Goal: Information Seeking & Learning: Learn about a topic

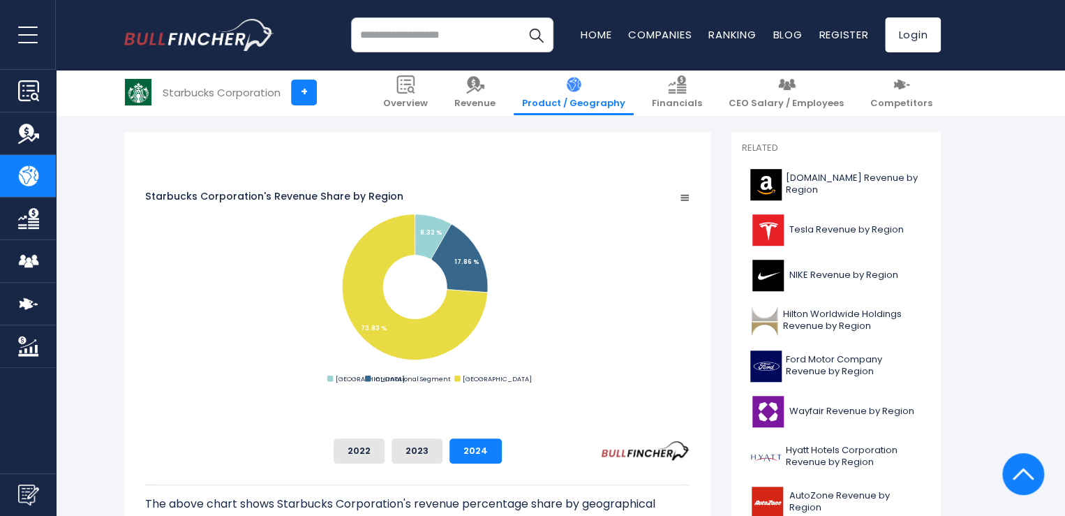
scroll to position [343, 0]
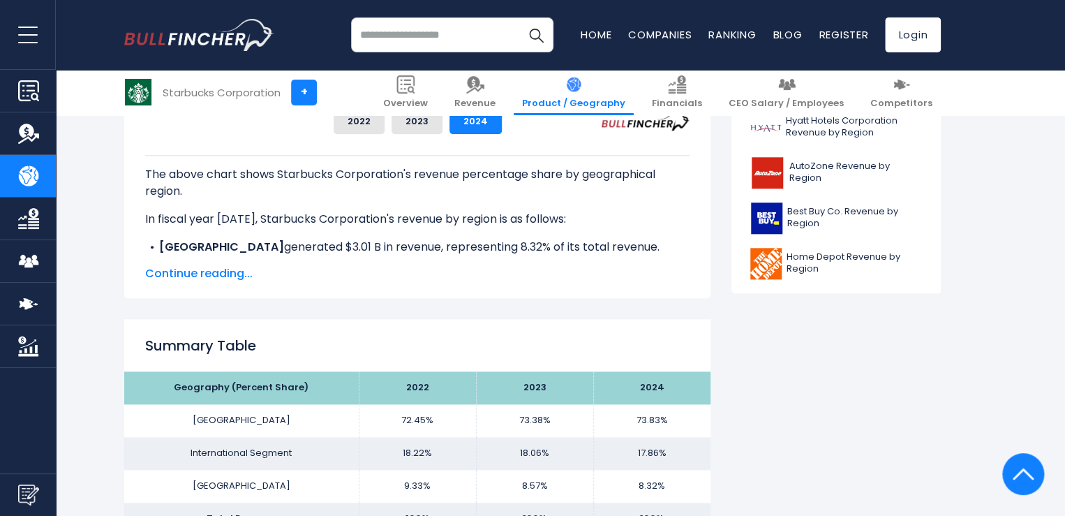
scroll to position [673, 0]
click at [195, 276] on span "Continue reading..." at bounding box center [417, 272] width 544 height 17
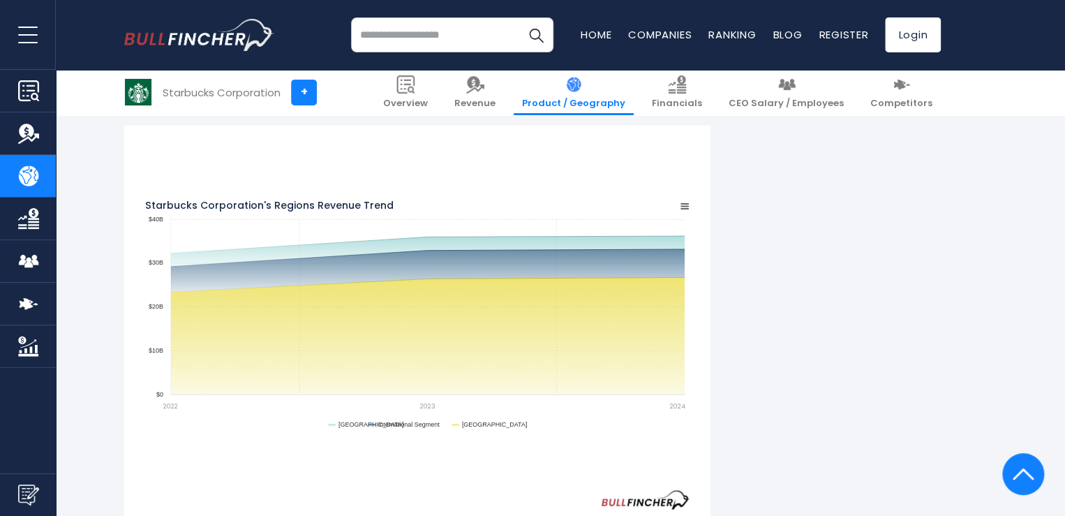
scroll to position [1172, 0]
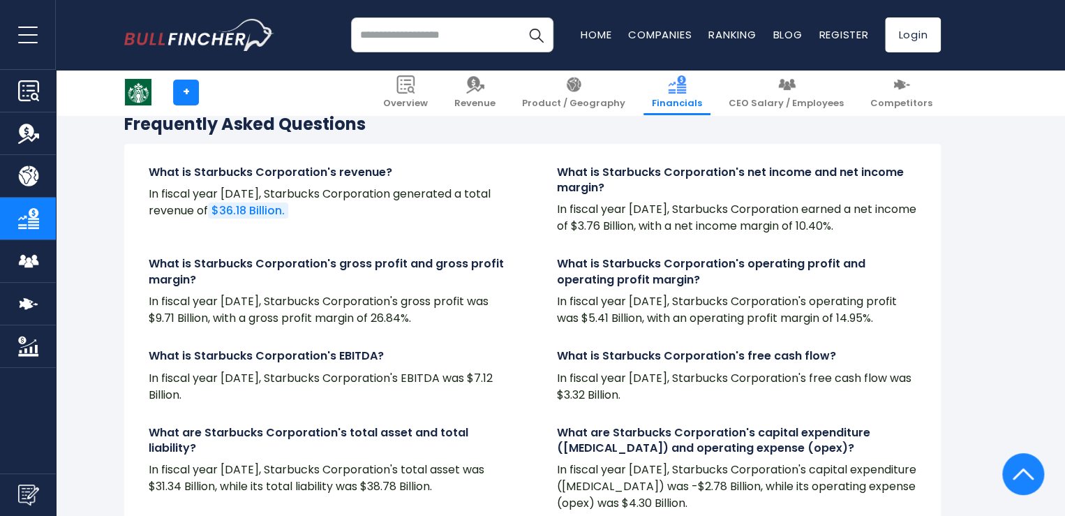
scroll to position [2274, 0]
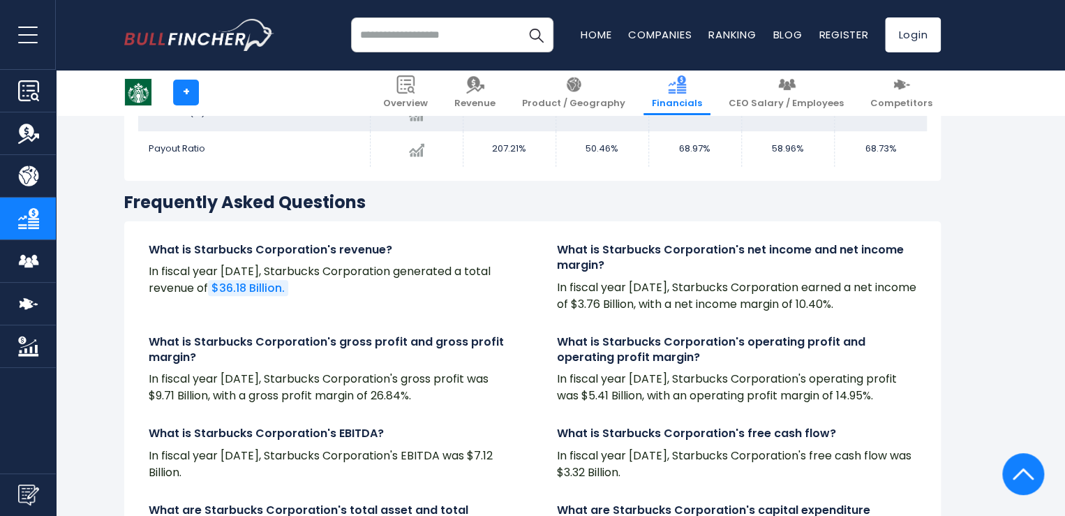
scroll to position [2746, 0]
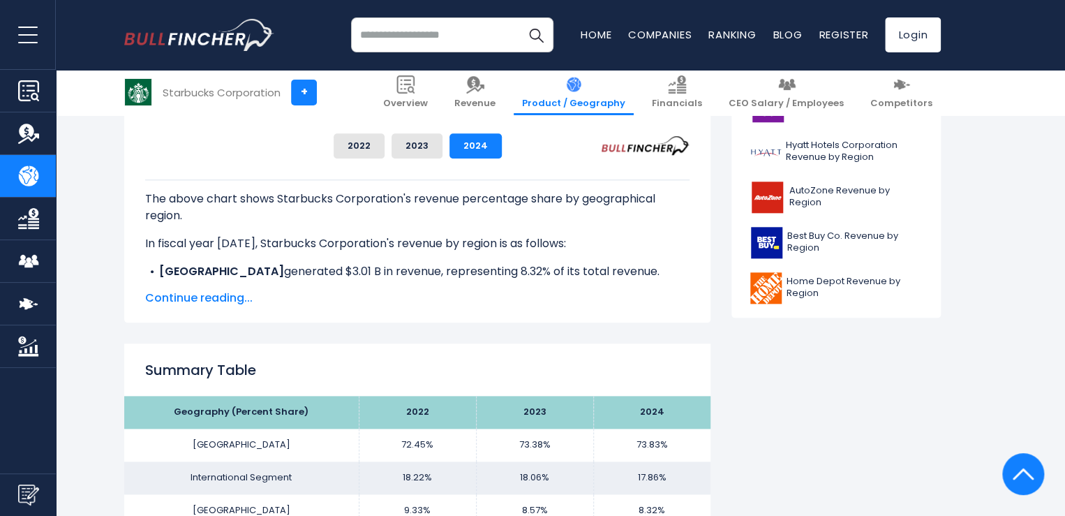
scroll to position [648, 0]
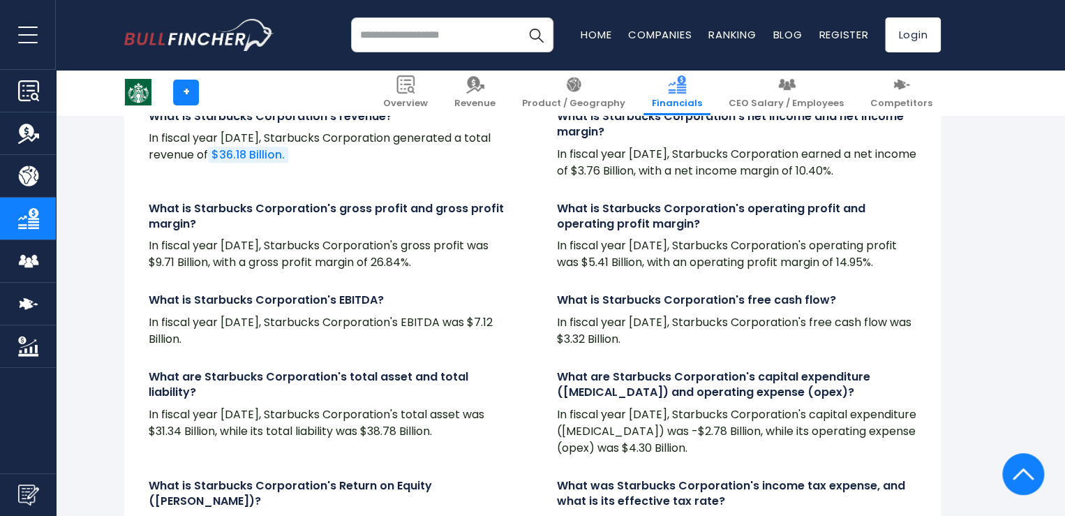
scroll to position [2817, 0]
